Goal: Information Seeking & Learning: Learn about a topic

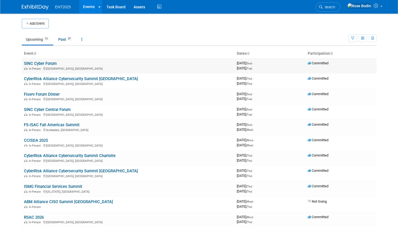
click at [41, 63] on link "SINC Cyber Forum" at bounding box center [40, 63] width 33 height 5
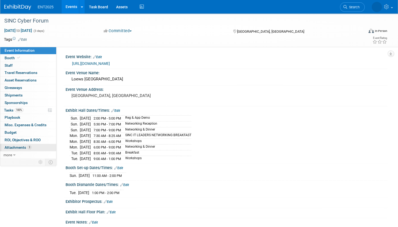
click at [39, 145] on link "3 Attachments 3" at bounding box center [28, 147] width 56 height 7
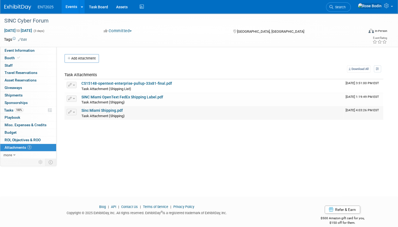
click at [103, 110] on link "Sinc Miami Shipping.pdf" at bounding box center [101, 110] width 41 height 4
click at [37, 111] on link "100% Tasks 100%" at bounding box center [28, 110] width 56 height 7
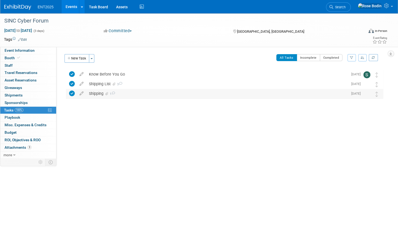
click at [154, 93] on div "Shipping 1" at bounding box center [216, 93] width 261 height 9
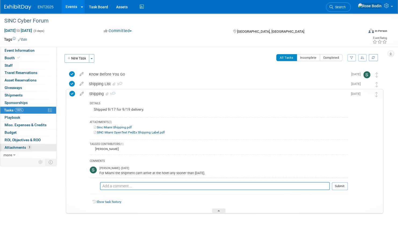
click at [36, 146] on link "3 Attachments 3" at bounding box center [28, 147] width 56 height 7
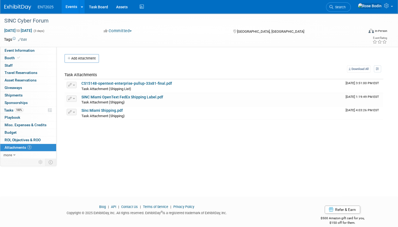
click at [72, 5] on link "Events" at bounding box center [71, 6] width 20 height 13
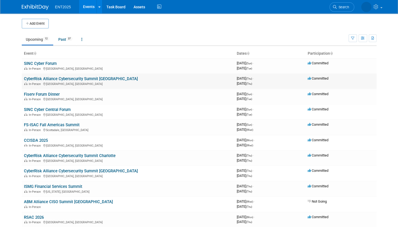
click at [99, 78] on link "CyberRisk Alliance Cybersecurity Summit [GEOGRAPHIC_DATA]" at bounding box center [81, 79] width 114 height 5
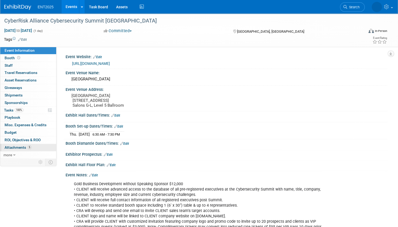
click at [35, 147] on link "5 Attachments 5" at bounding box center [28, 147] width 56 height 7
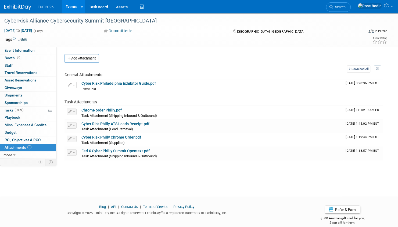
click at [73, 4] on link "Events" at bounding box center [71, 6] width 20 height 13
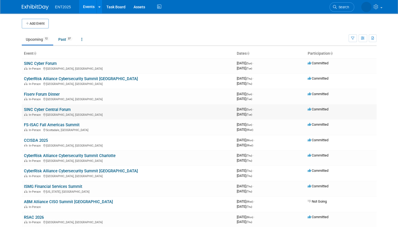
click at [64, 109] on link "SINC Cyber Central Forum" at bounding box center [47, 109] width 47 height 5
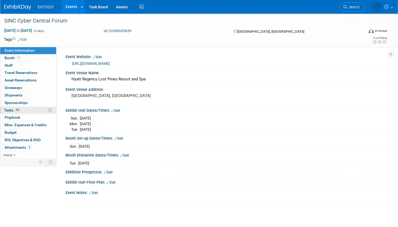
click at [39, 110] on link "0% Tasks 0%" at bounding box center [28, 110] width 56 height 7
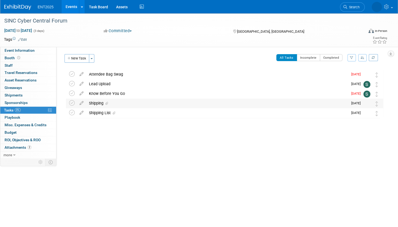
click at [132, 105] on div "Shipping" at bounding box center [216, 103] width 261 height 9
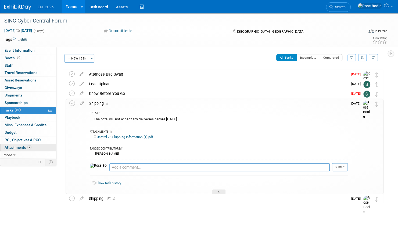
click at [34, 146] on link "2 Attachments 2" at bounding box center [28, 147] width 56 height 7
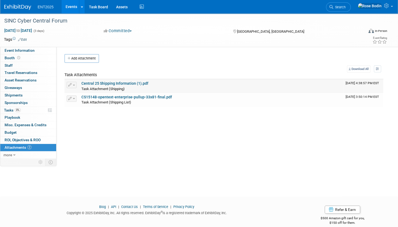
click at [123, 82] on link "Central 25 Shipping Information (1).pdf" at bounding box center [114, 83] width 67 height 4
